Goal: Task Accomplishment & Management: Use online tool/utility

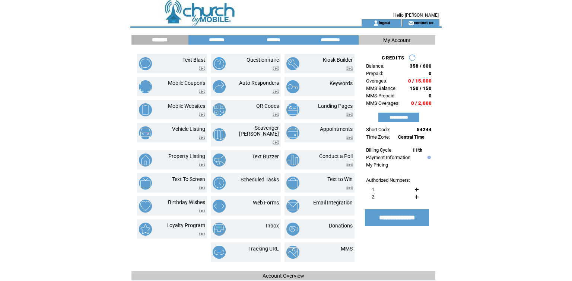
type textarea "**********"
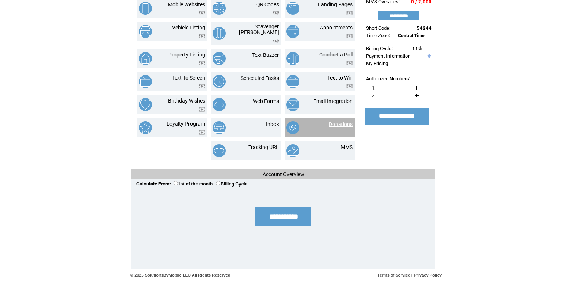
click at [329, 121] on link "Donations" at bounding box center [341, 124] width 24 height 6
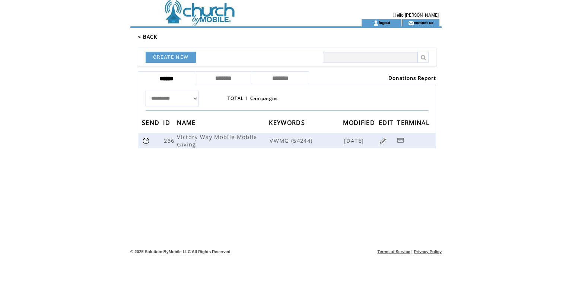
click at [404, 82] on link "Donations Report" at bounding box center [412, 78] width 48 height 7
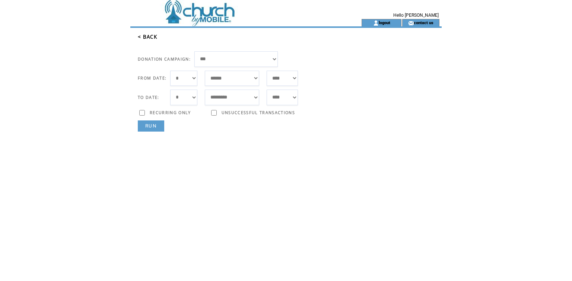
select select "***"
click at [156, 132] on link "RUN" at bounding box center [151, 126] width 26 height 11
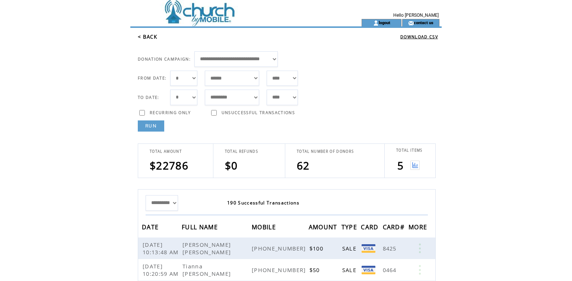
drag, startPoint x: 415, startPoint y: 194, endPoint x: 214, endPoint y: 90, distance: 226.5
select select "**"
click at [159, 132] on link "RUN" at bounding box center [151, 126] width 26 height 11
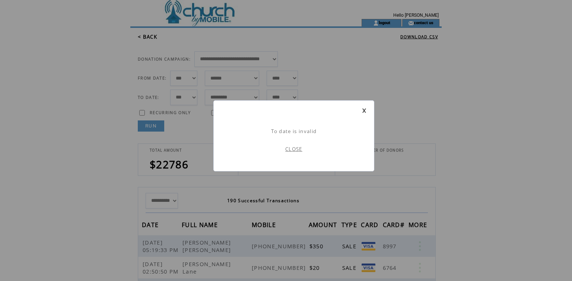
click at [298, 153] on link "CLOSE" at bounding box center [293, 149] width 17 height 7
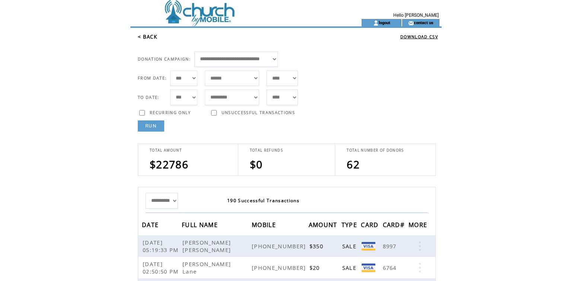
select select "*"
click at [155, 132] on link "RUN" at bounding box center [151, 126] width 26 height 11
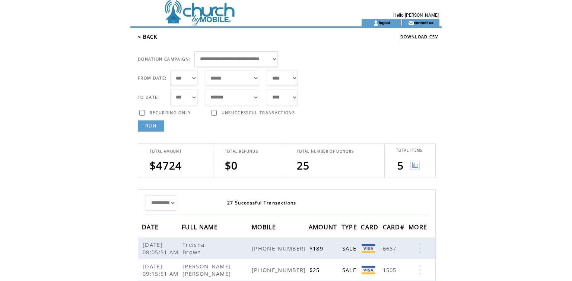
click at [415, 170] on img at bounding box center [414, 165] width 9 height 9
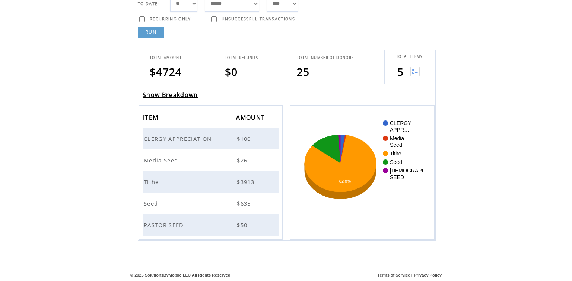
scroll to position [128, 0]
click at [208, 135] on span "CLERGY APPRECIATION" at bounding box center [179, 138] width 70 height 7
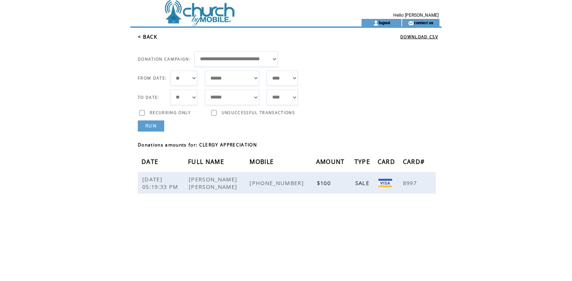
click at [146, 40] on link "< BACK" at bounding box center [147, 36] width 19 height 7
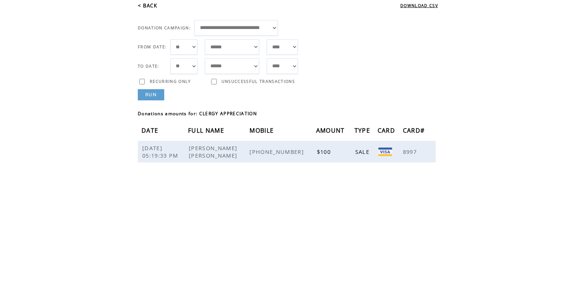
scroll to position [33, 0]
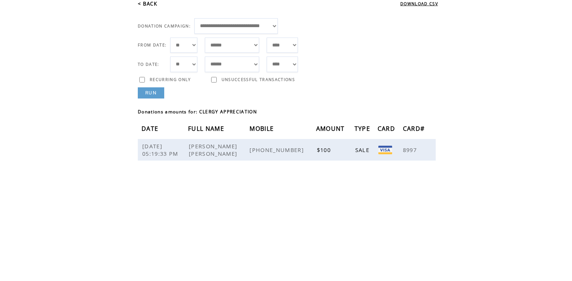
click at [153, 7] on link "< BACK" at bounding box center [147, 3] width 19 height 7
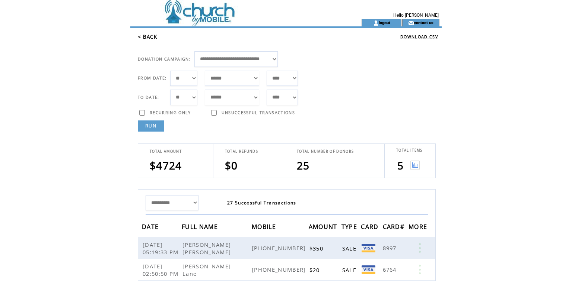
click at [416, 170] on img at bounding box center [414, 165] width 9 height 9
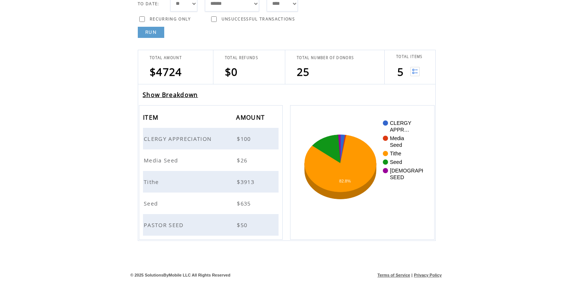
scroll to position [76, 0]
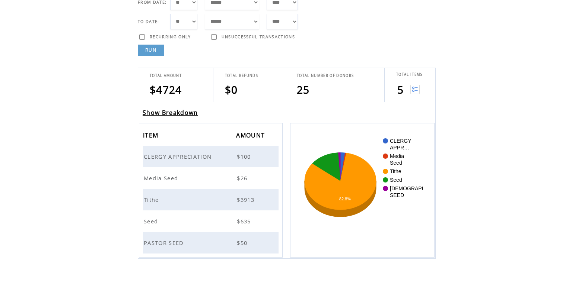
click at [185, 232] on td "Seed" at bounding box center [189, 222] width 93 height 22
click at [185, 247] on span "PASTOR SEED" at bounding box center [165, 242] width 42 height 7
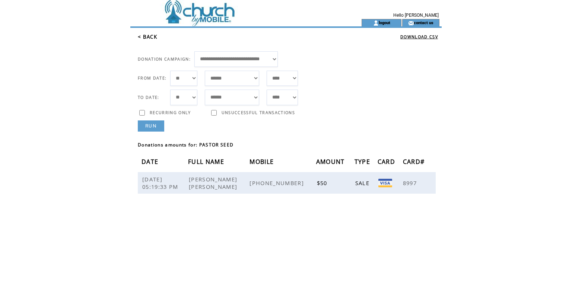
click at [157, 40] on link "< BACK" at bounding box center [147, 36] width 19 height 7
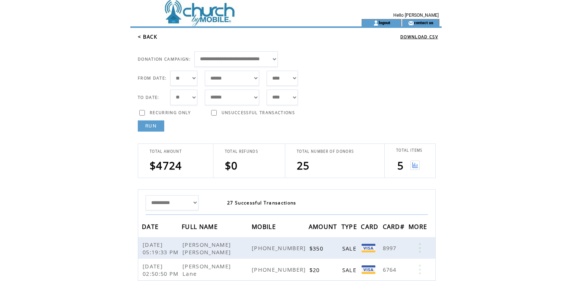
click at [416, 170] on img at bounding box center [414, 165] width 9 height 9
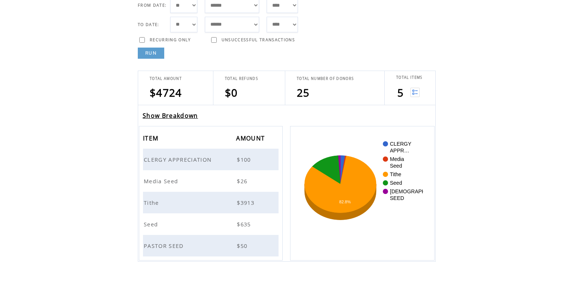
scroll to position [73, 0]
click at [410, 168] on td "CLERGY APPR… Media Seed Tithe Seed PASTOR SEED 82.8% Item Amount CLERGY APPRECI…" at bounding box center [362, 193] width 144 height 135
click at [515, 10] on html "**********" at bounding box center [286, 67] width 572 height 281
